Goal: Task Accomplishment & Management: Use online tool/utility

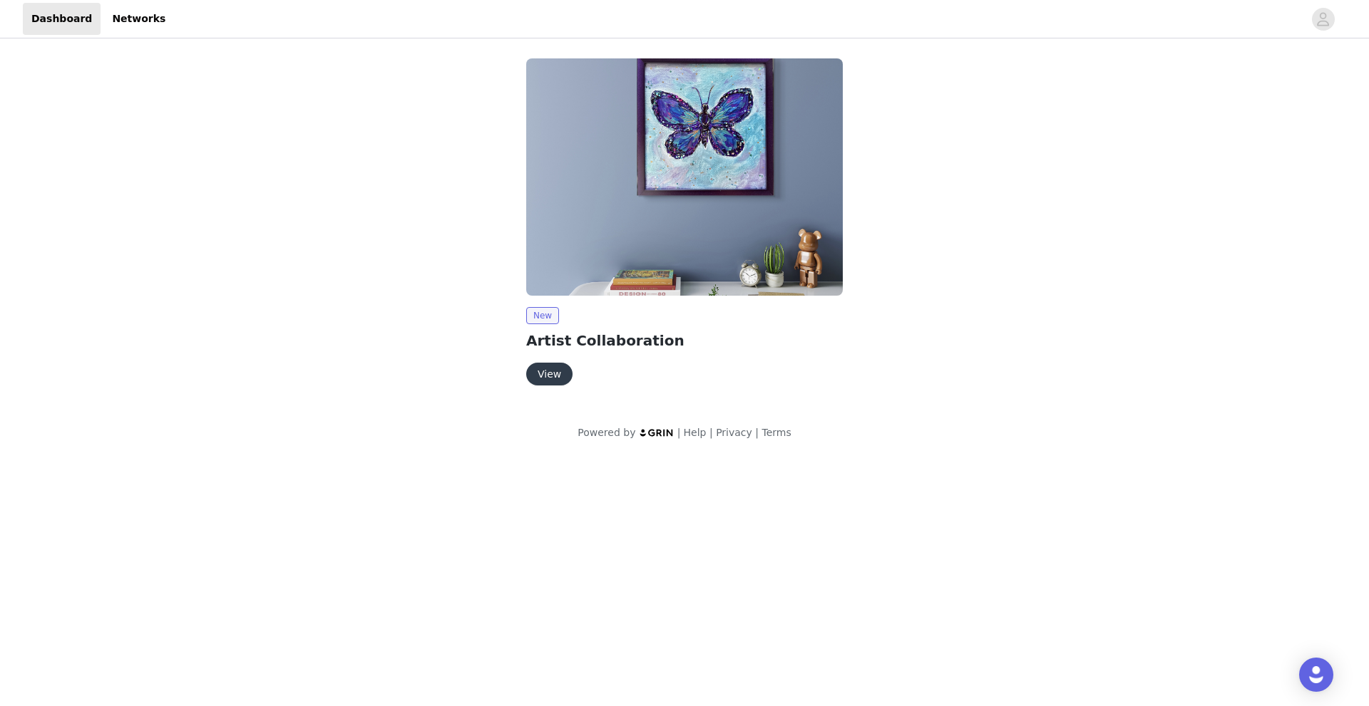
click at [551, 372] on button "View" at bounding box center [549, 374] width 46 height 23
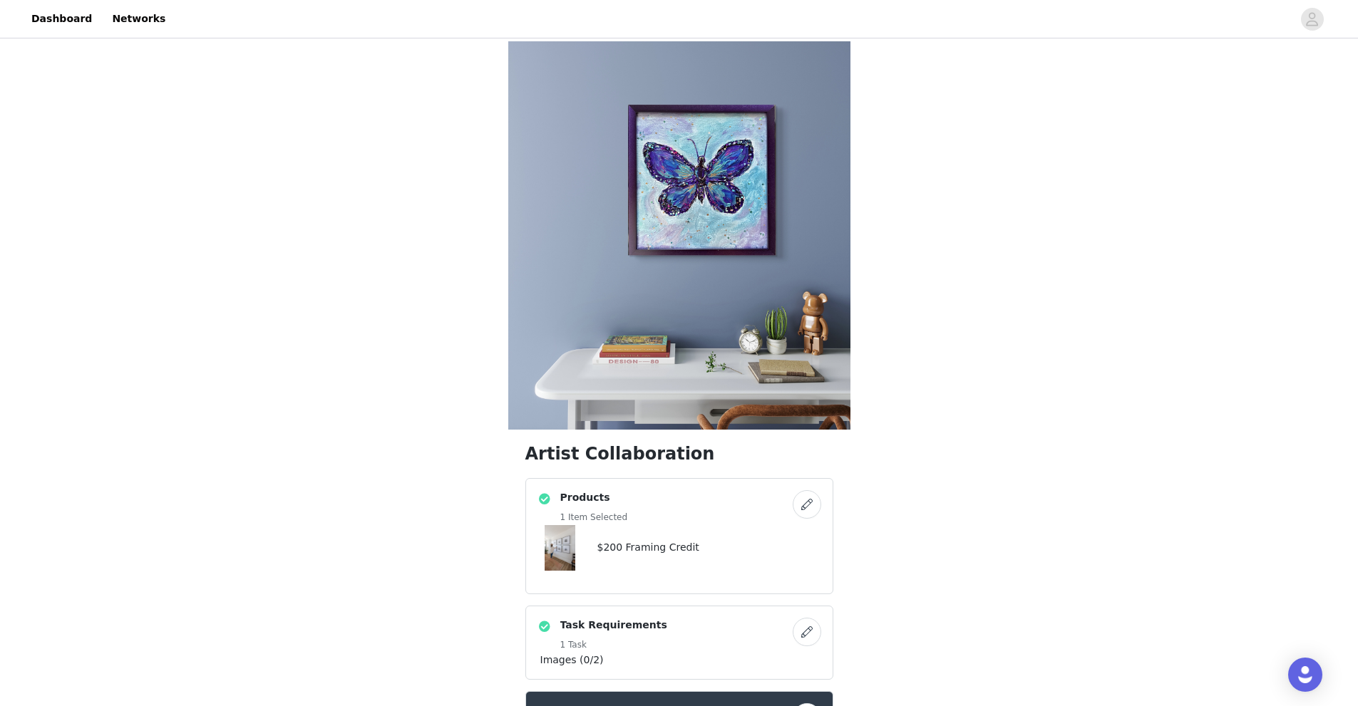
click at [964, 426] on div "Artist Collaboration Products 1 Item Selected $200 Framing Credit Task Requirem…" at bounding box center [679, 634] width 1358 height 1186
click at [968, 416] on div "Artist Collaboration Products 1 Item Selected $200 Framing Credit Task Requirem…" at bounding box center [679, 634] width 1358 height 1186
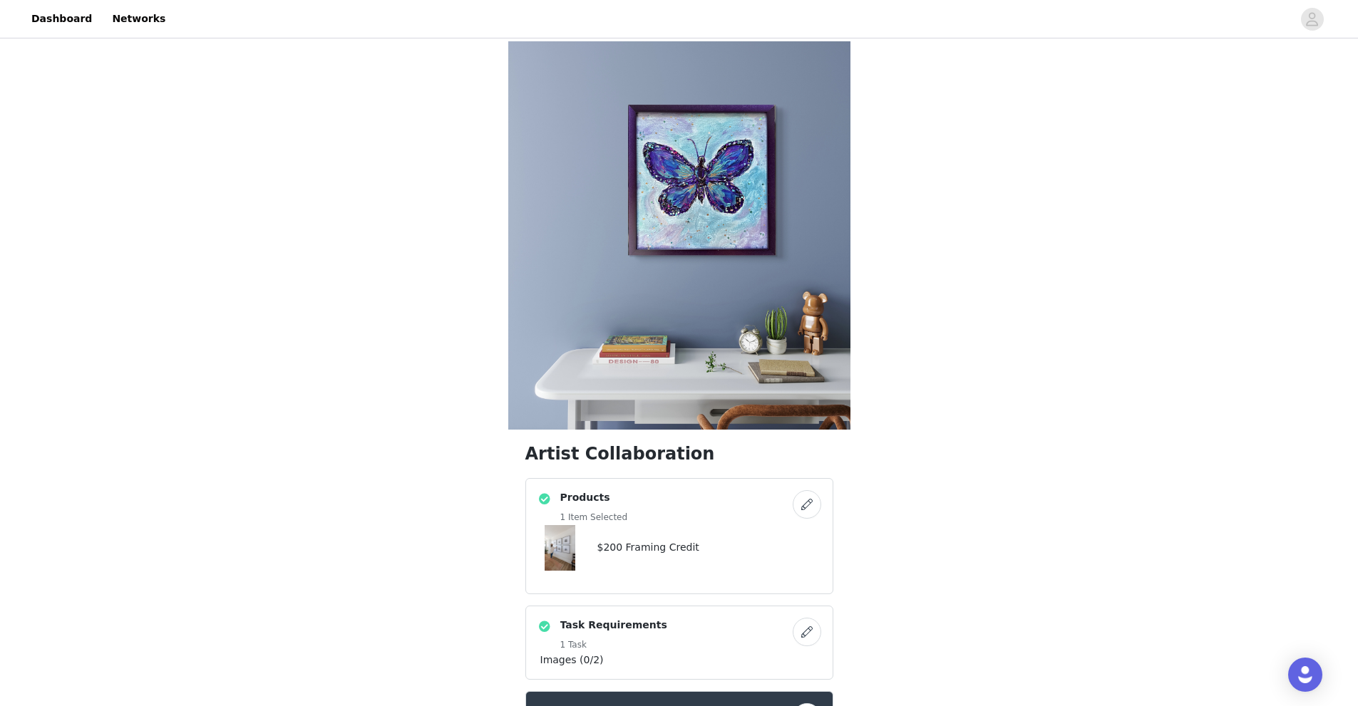
click at [968, 416] on div "Artist Collaboration Products 1 Item Selected $200 Framing Credit Task Requirem…" at bounding box center [679, 634] width 1358 height 1186
click at [958, 486] on div "Artist Collaboration Products 1 Item Selected $200 Framing Credit Task Requirem…" at bounding box center [679, 634] width 1358 height 1186
click at [808, 618] on button "button" at bounding box center [807, 632] width 29 height 29
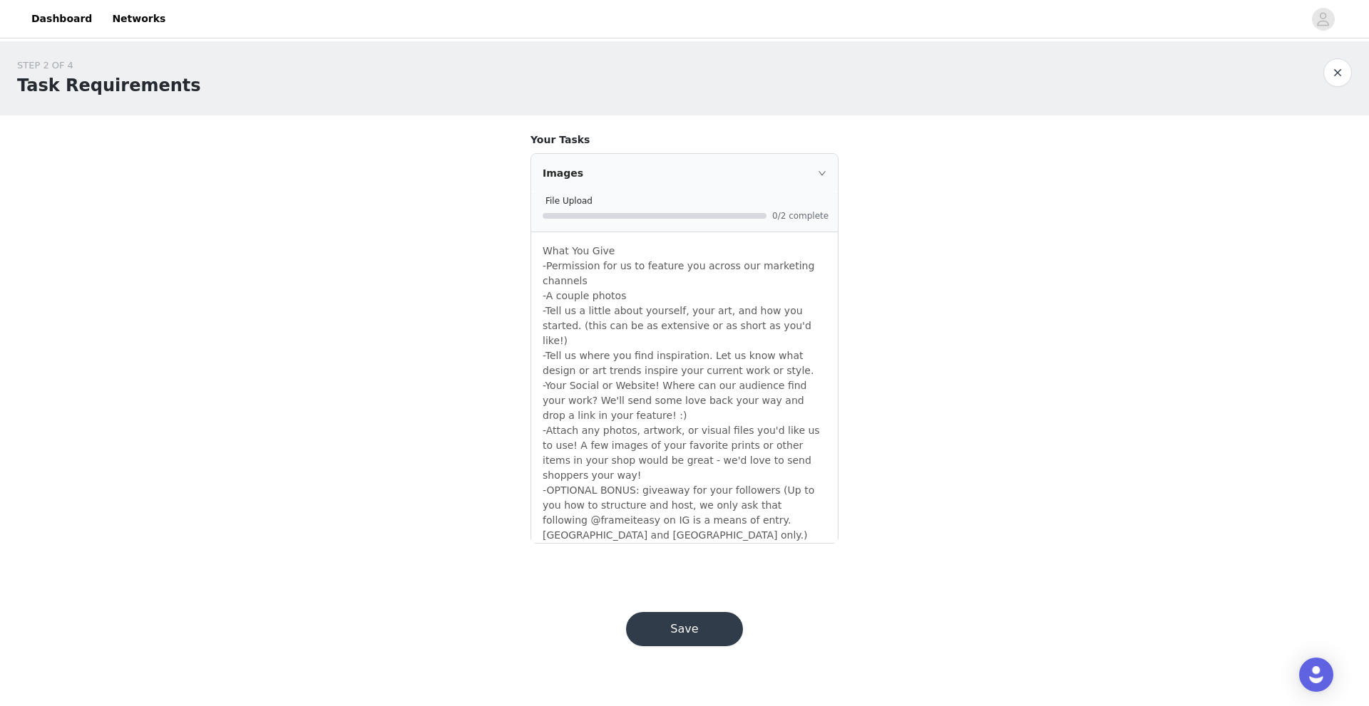
click at [828, 172] on div "Images" at bounding box center [684, 173] width 307 height 38
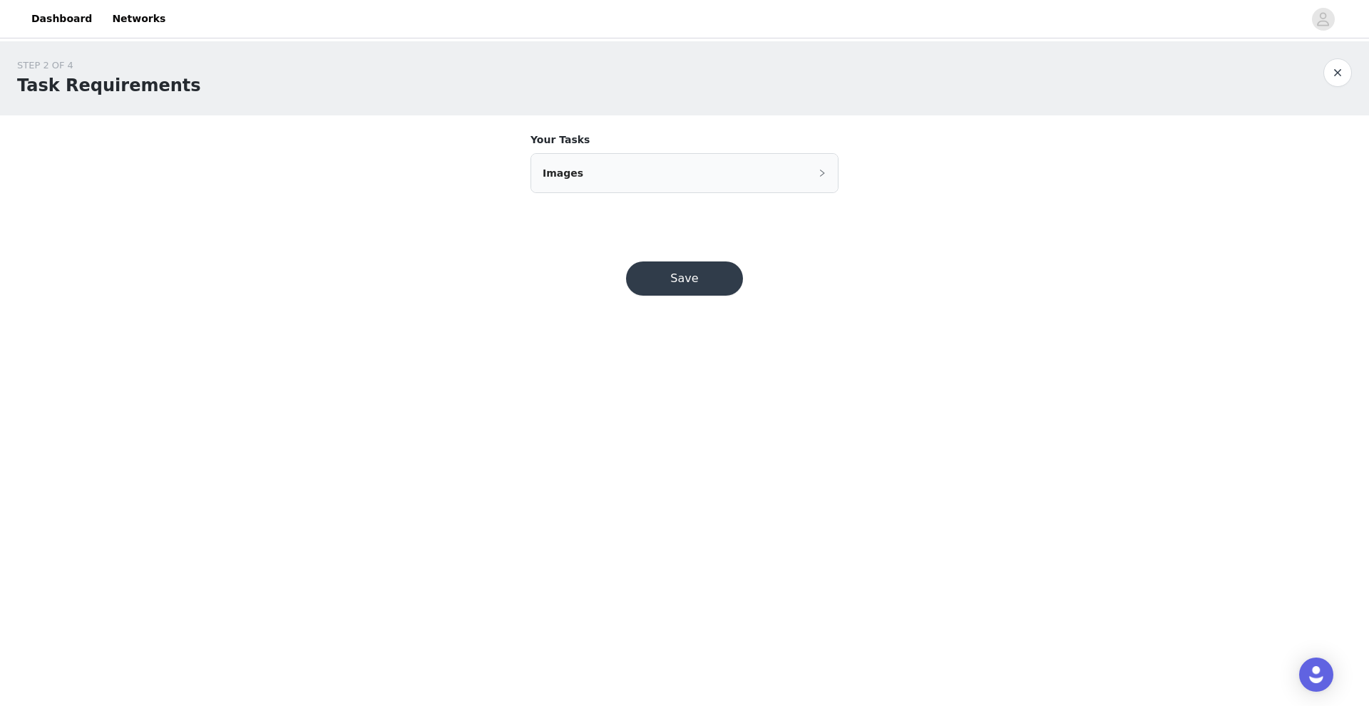
click at [815, 174] on div "Images" at bounding box center [684, 173] width 307 height 38
